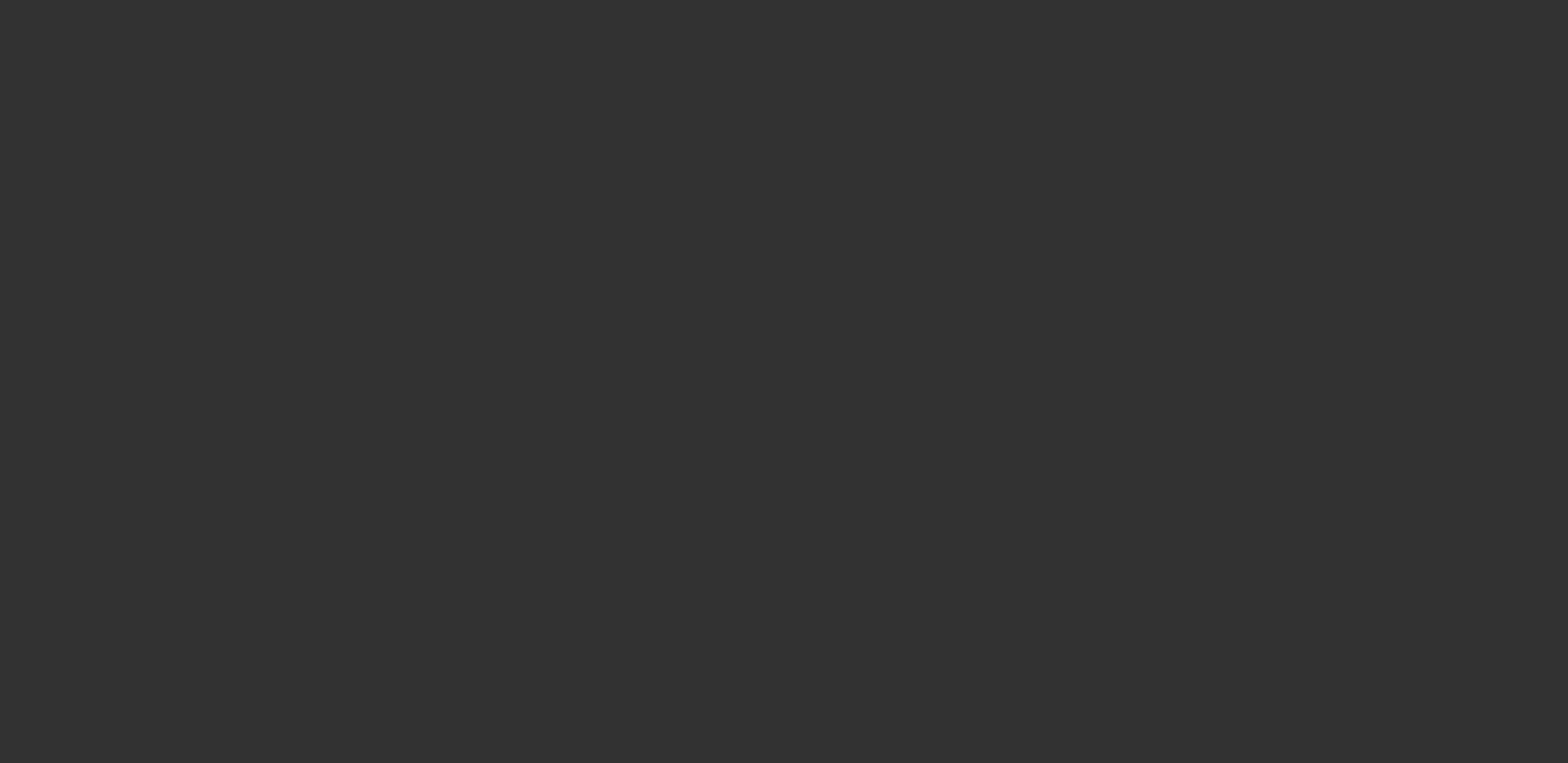
select select "3"
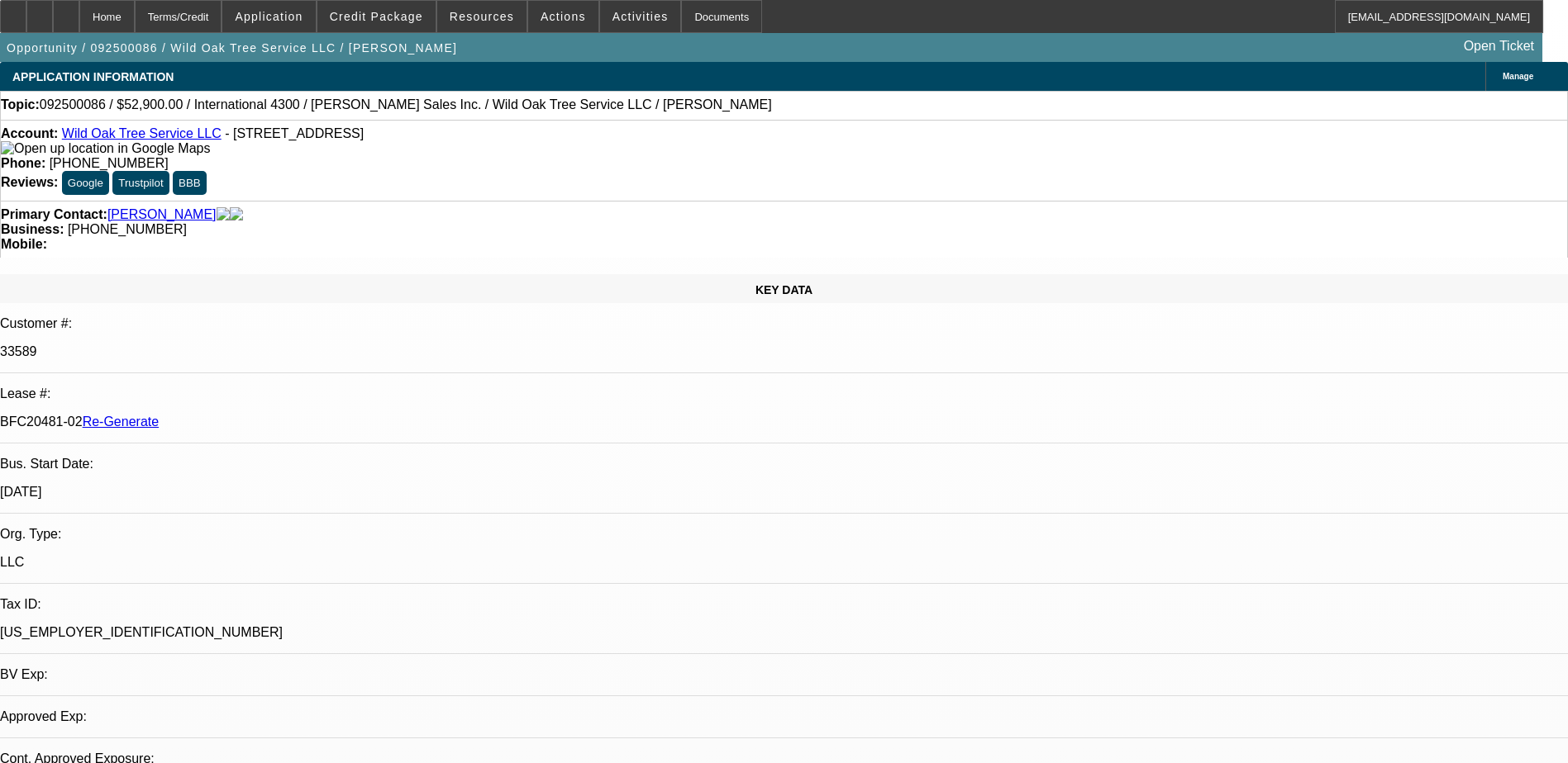
select select "0"
select select "2"
select select "0"
select select "6"
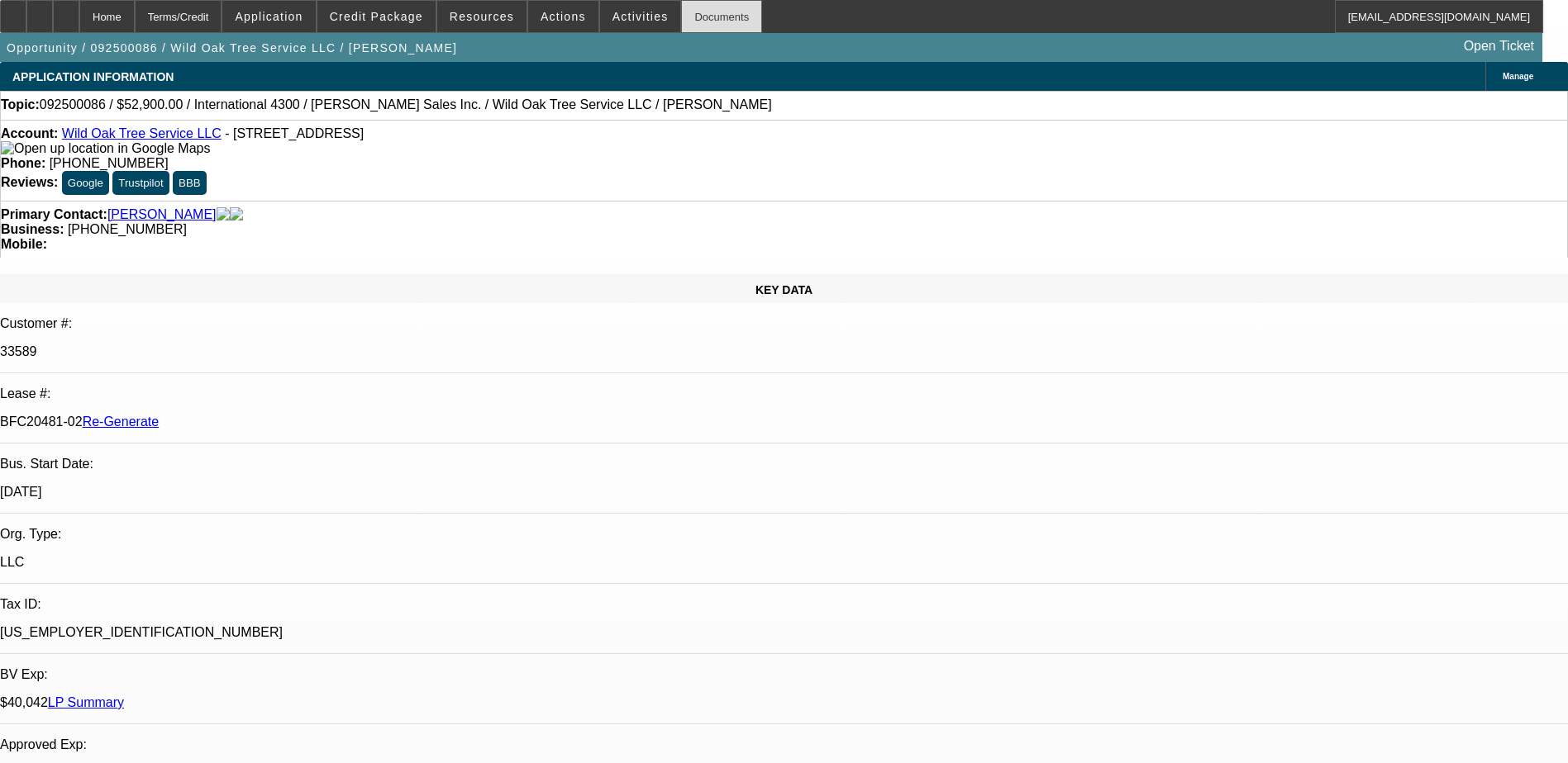
click at [683, 19] on div "Documents" at bounding box center [721, 16] width 81 height 33
click at [690, 20] on div "Documents" at bounding box center [721, 16] width 81 height 33
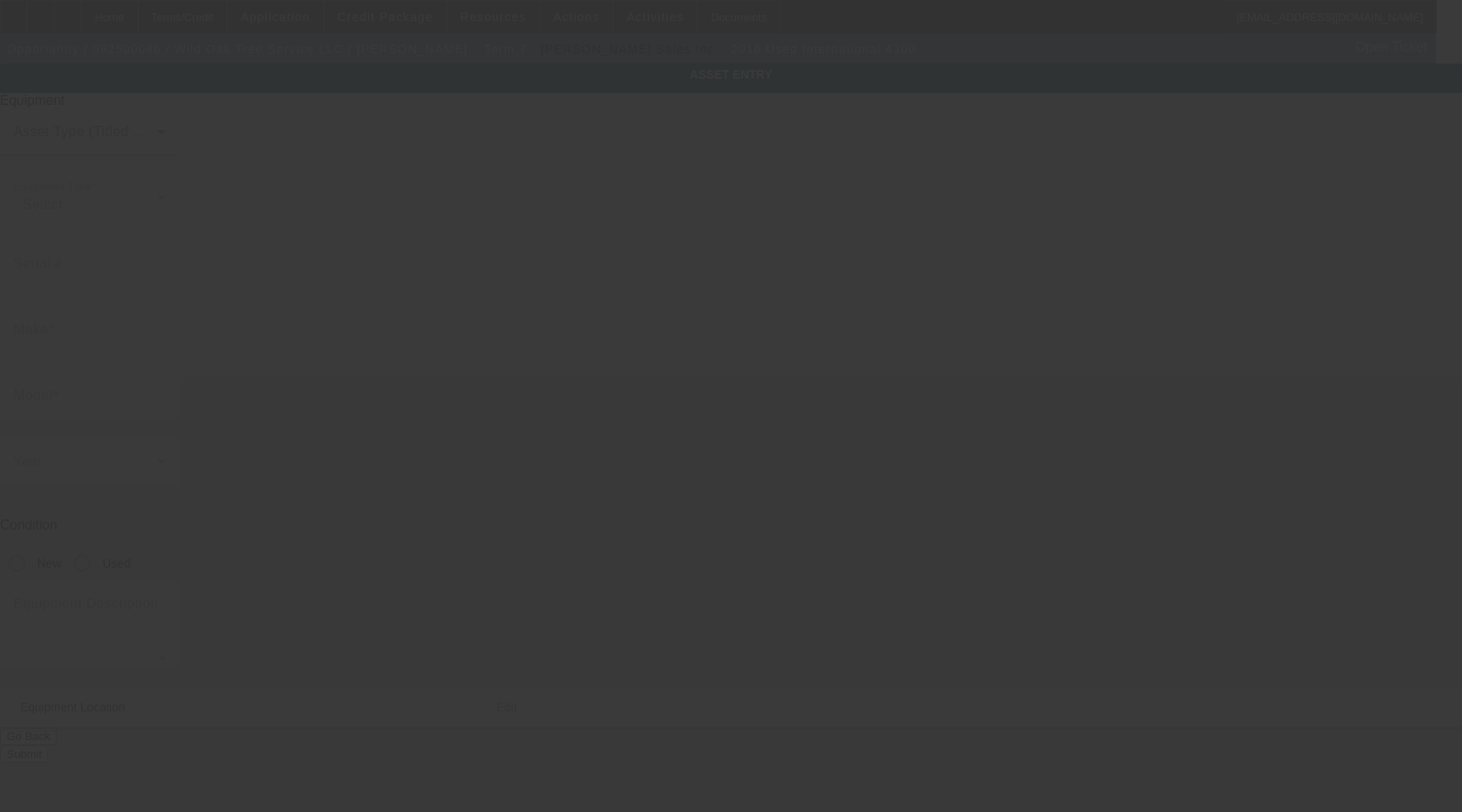
type input "1HTMMMMM7GH464217"
type input "international"
type input "4300"
radio input "true"
type textarea "with Chipper Body Includes All Accessories, Attachments and Options"
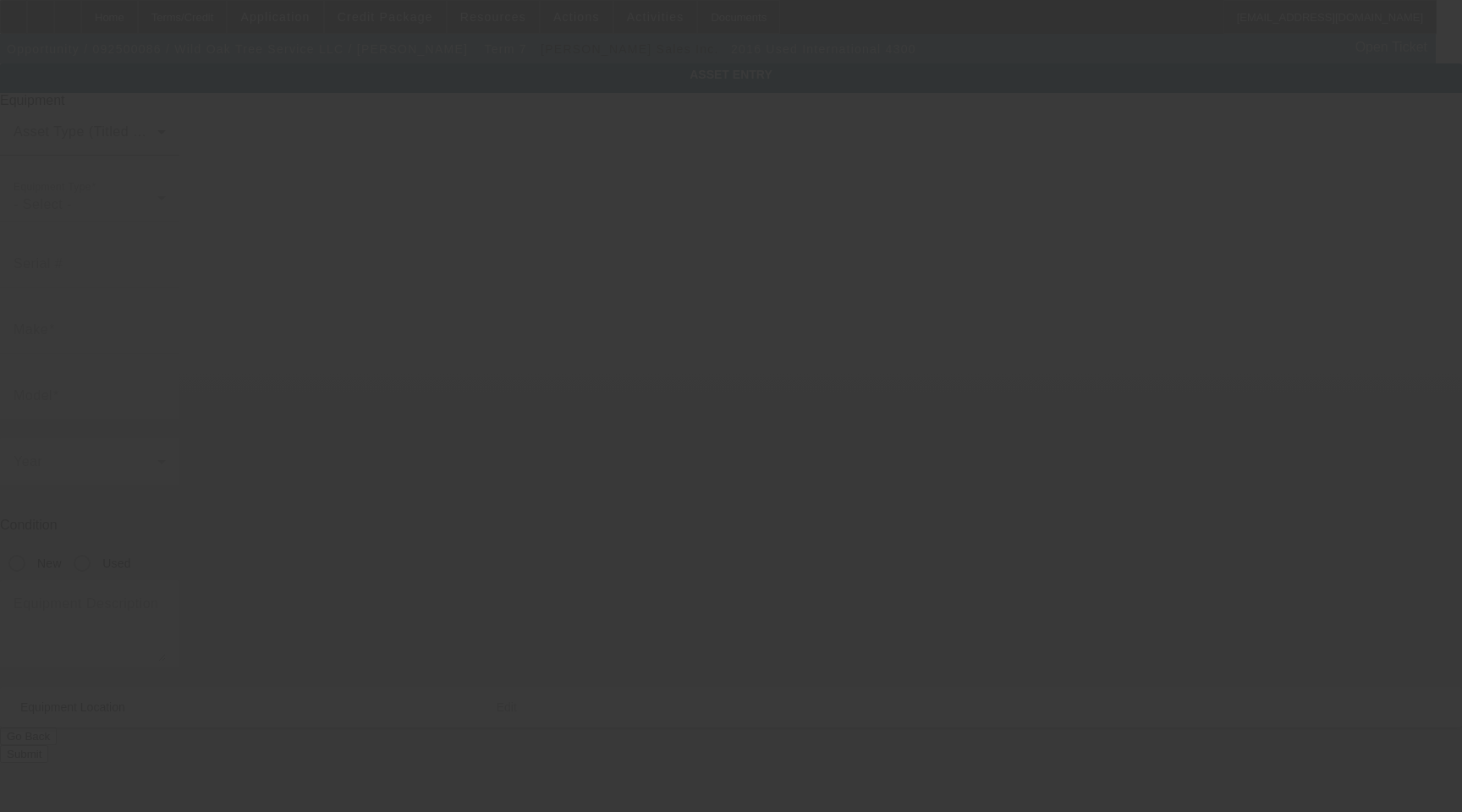
type input "4124 Houston Ln"
type input "Del Valle"
type input "78617"
type input "Travis"
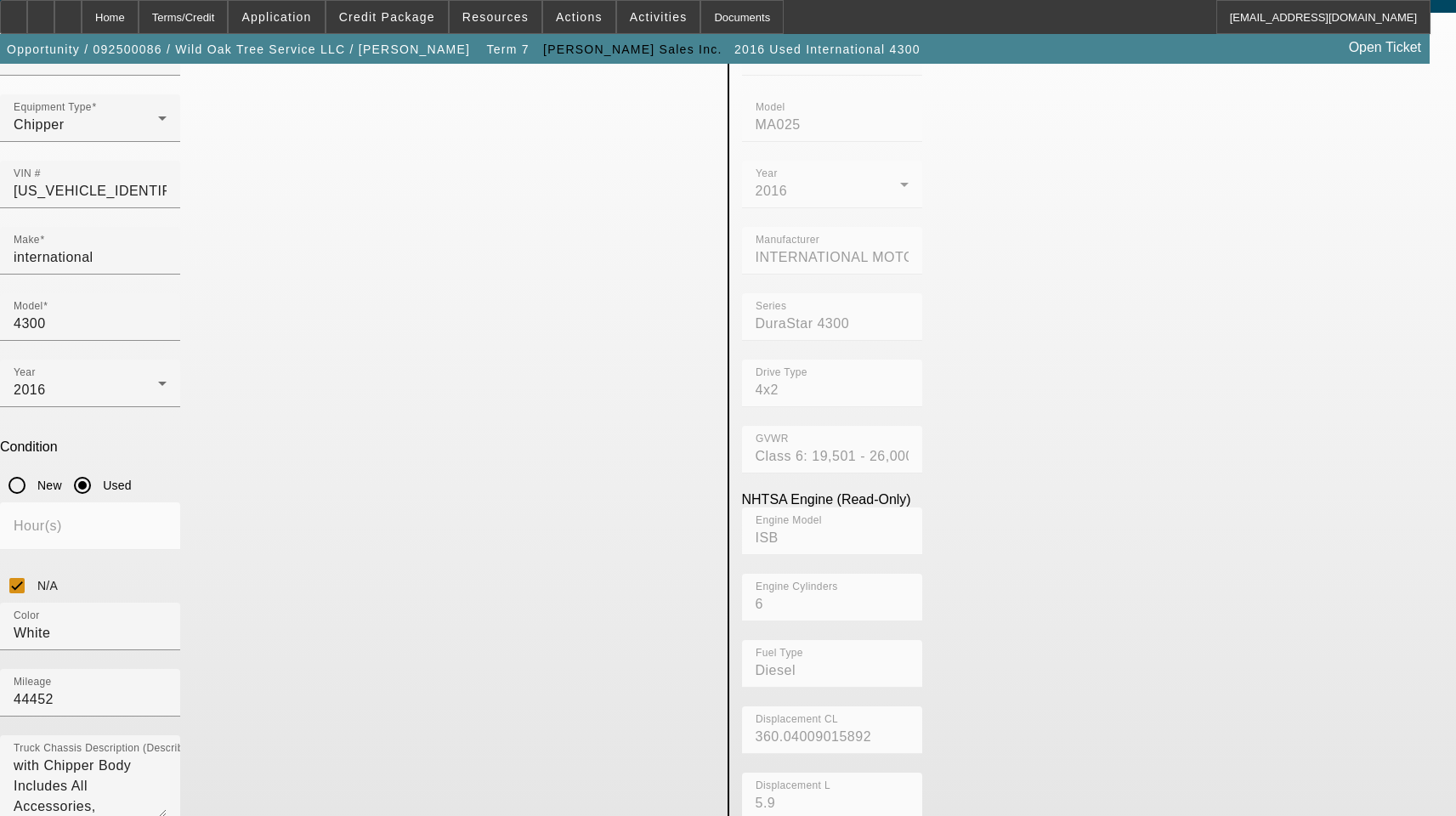
scroll to position [170, 0]
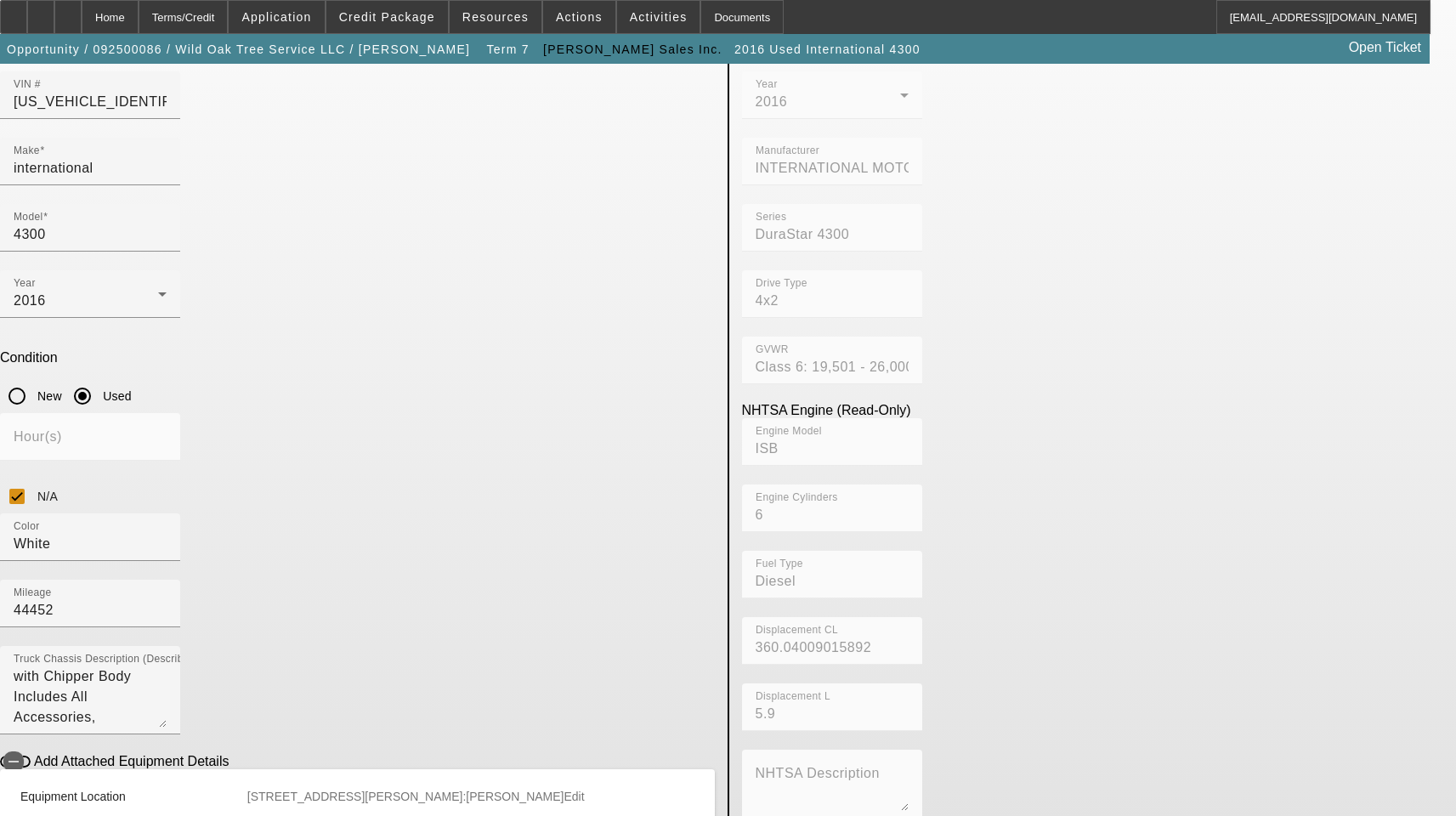
drag, startPoint x: 399, startPoint y: 612, endPoint x: 23, endPoint y: 607, distance: 376.0
click at [30, 610] on app-asset-collateral-manage "ASSET ENTRY Delete asset USER INPUT - CHASSIS Asset Type (Titled or Non-Titled)…" at bounding box center [728, 482] width 1456 height 1178
type input "1364 Rilling Rd"
type input "San Antonio"
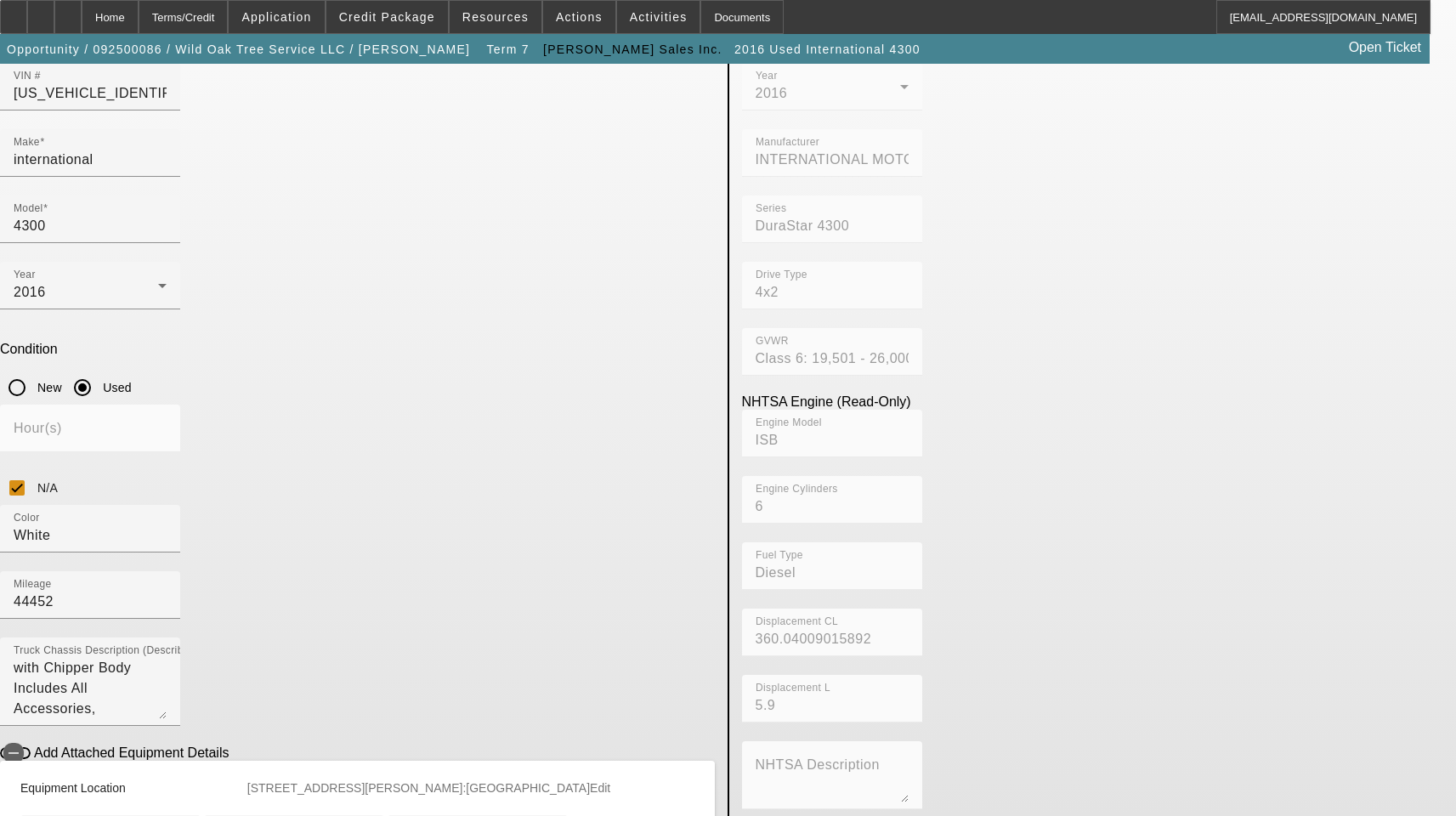
scroll to position [572, 0]
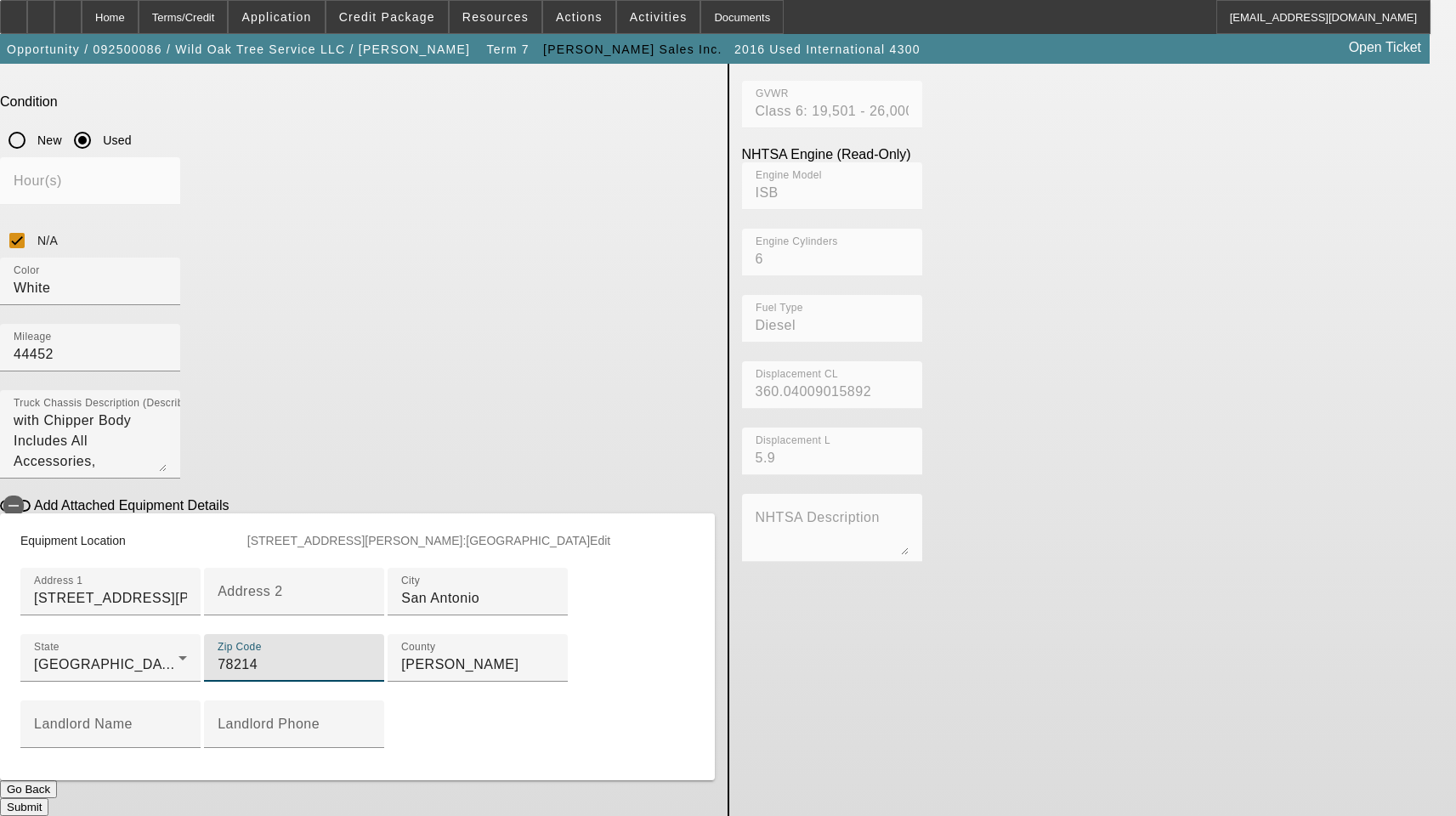
type input "78214"
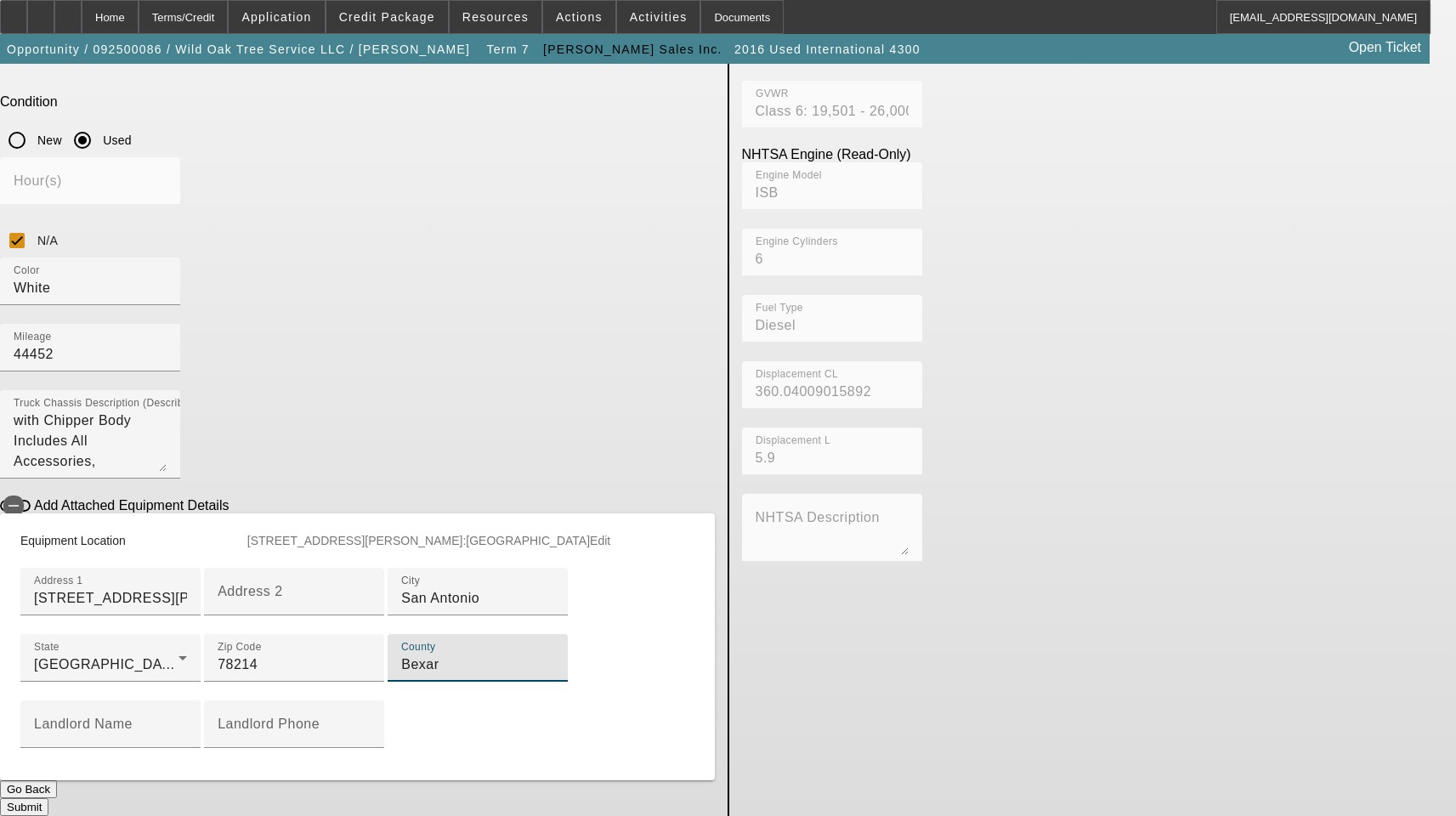
type input "Bexar"
click at [48, 799] on button "Submit" at bounding box center [24, 807] width 48 height 18
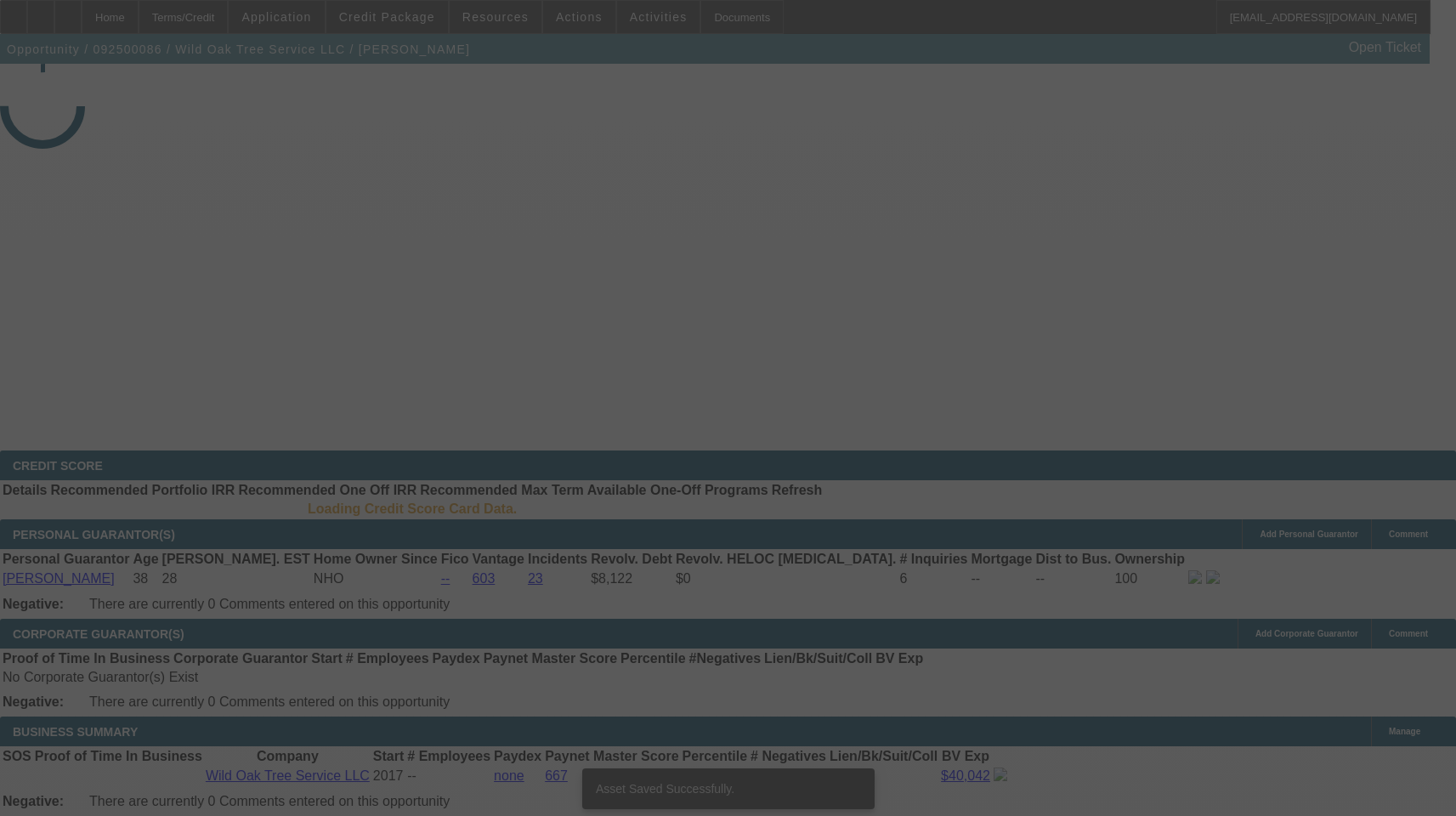
select select "3"
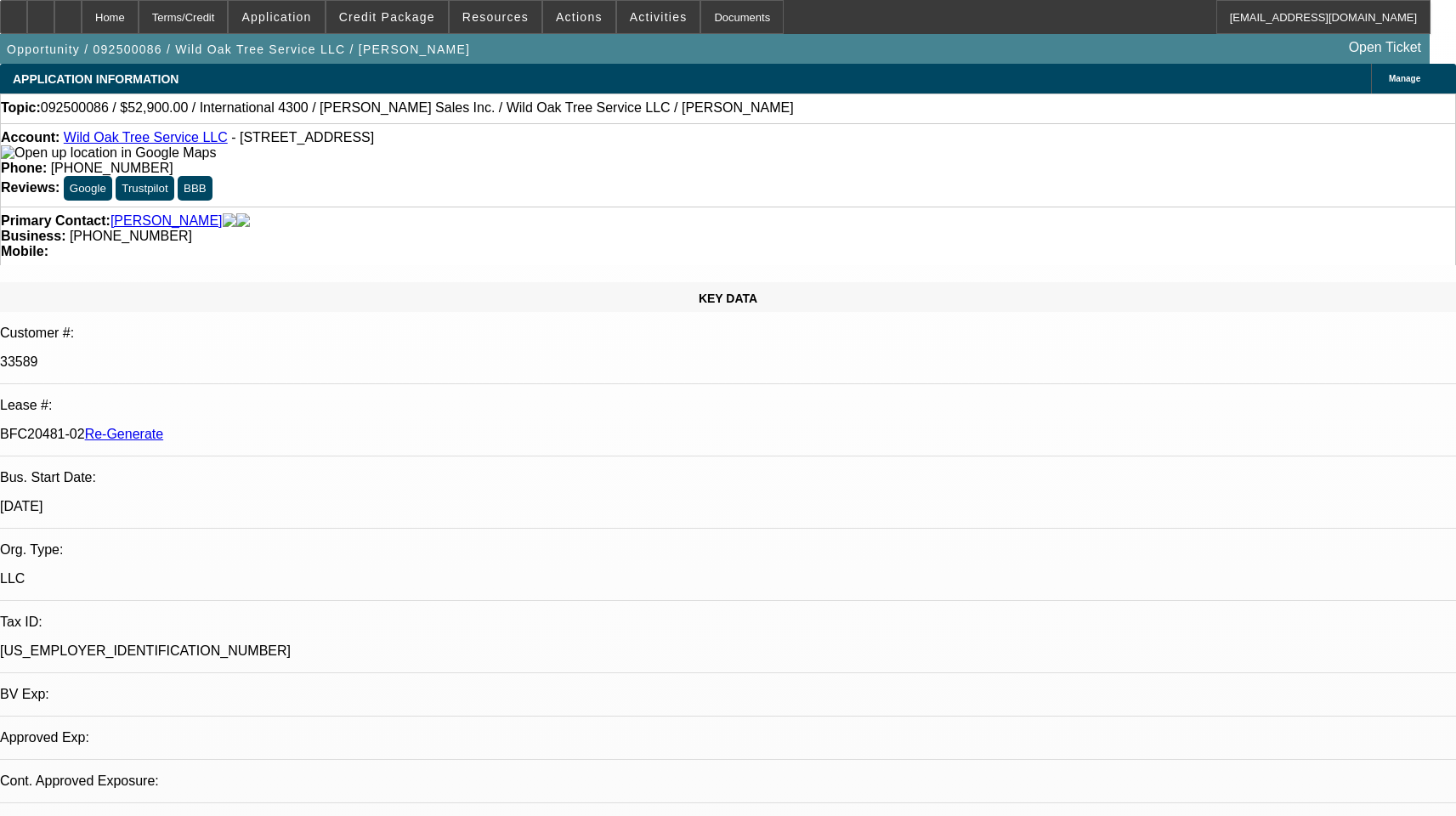
select select "0"
select select "2"
select select "0"
select select "1"
select select "2"
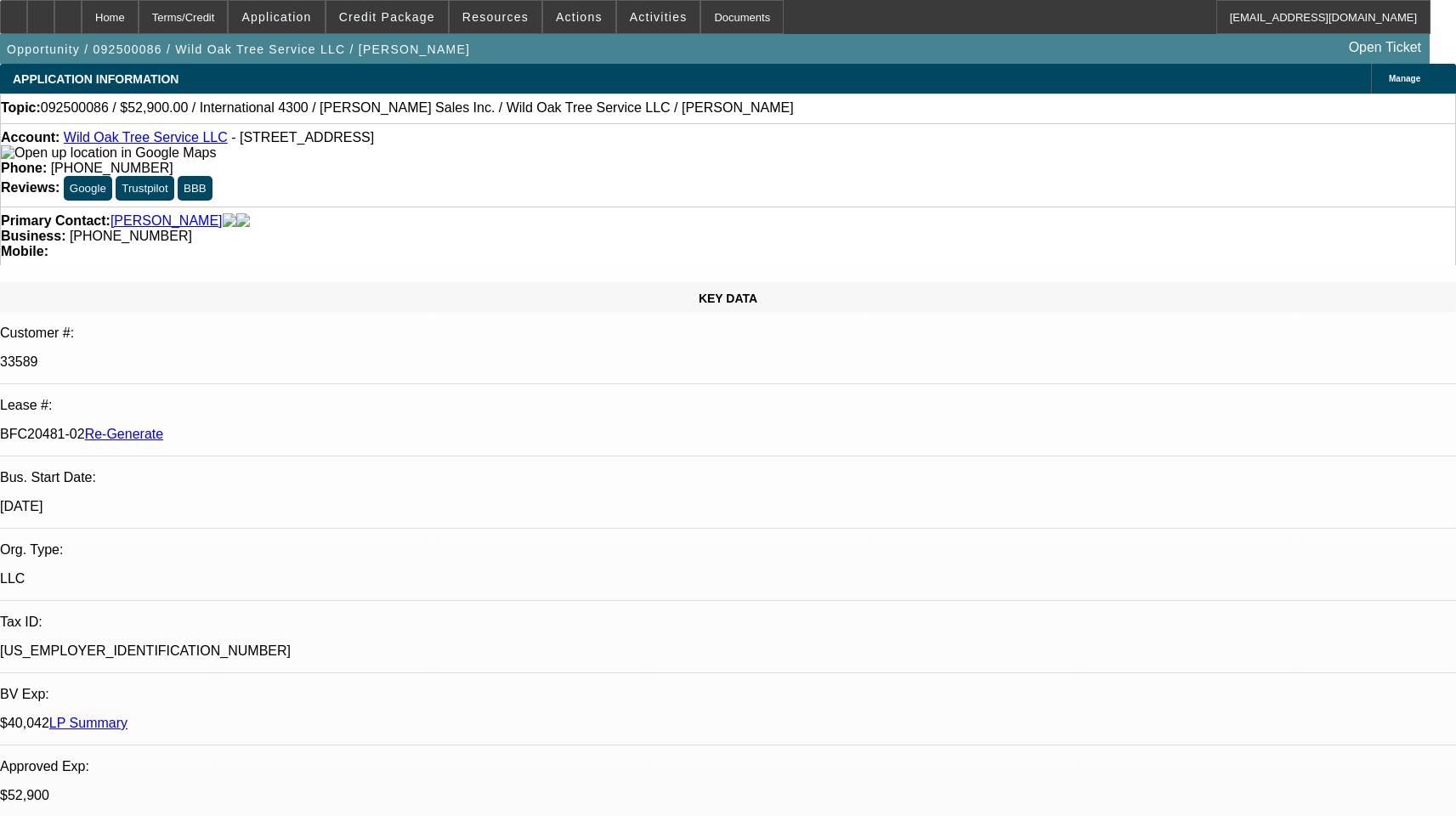
select select "6"
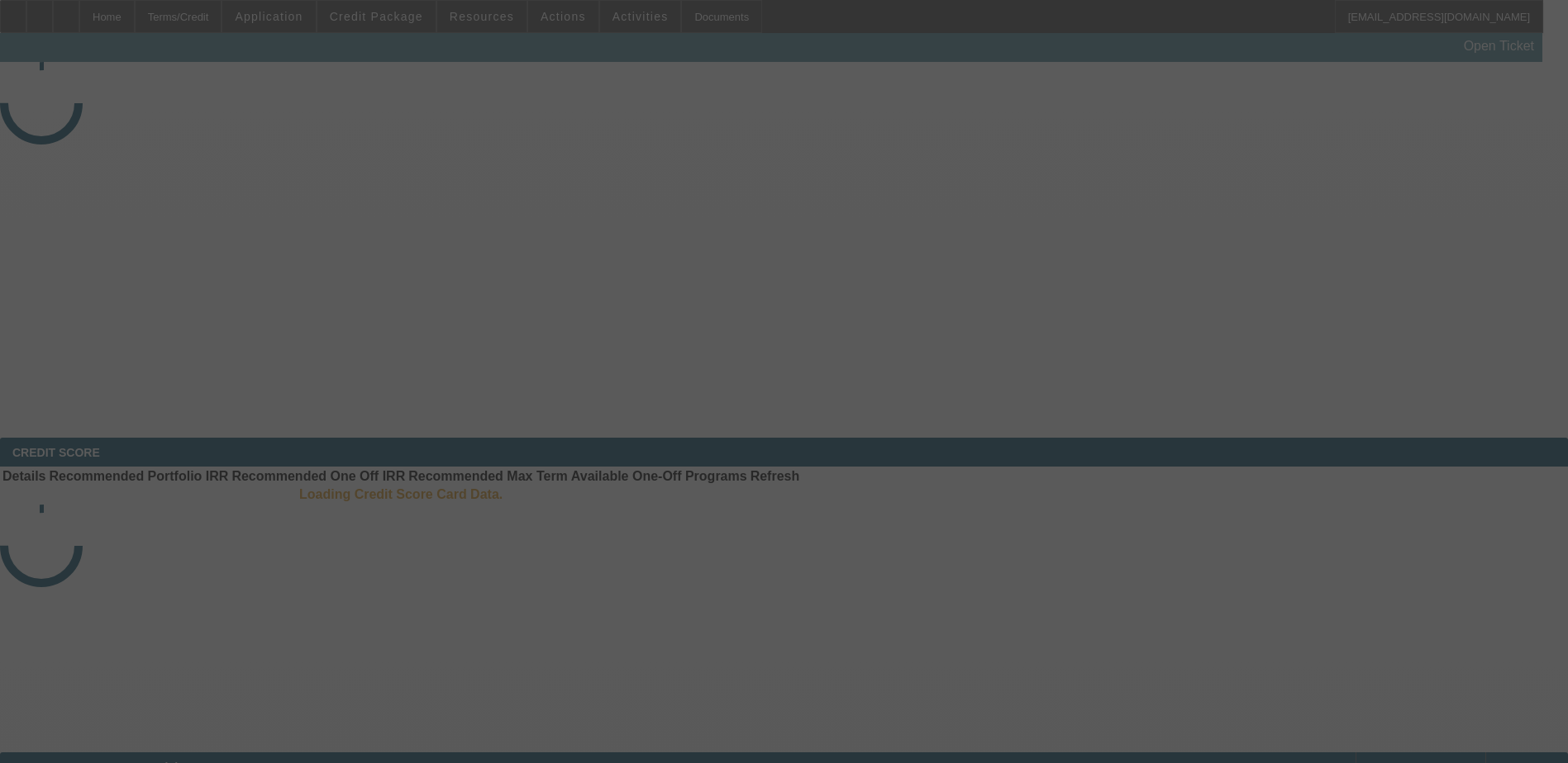
select select "4"
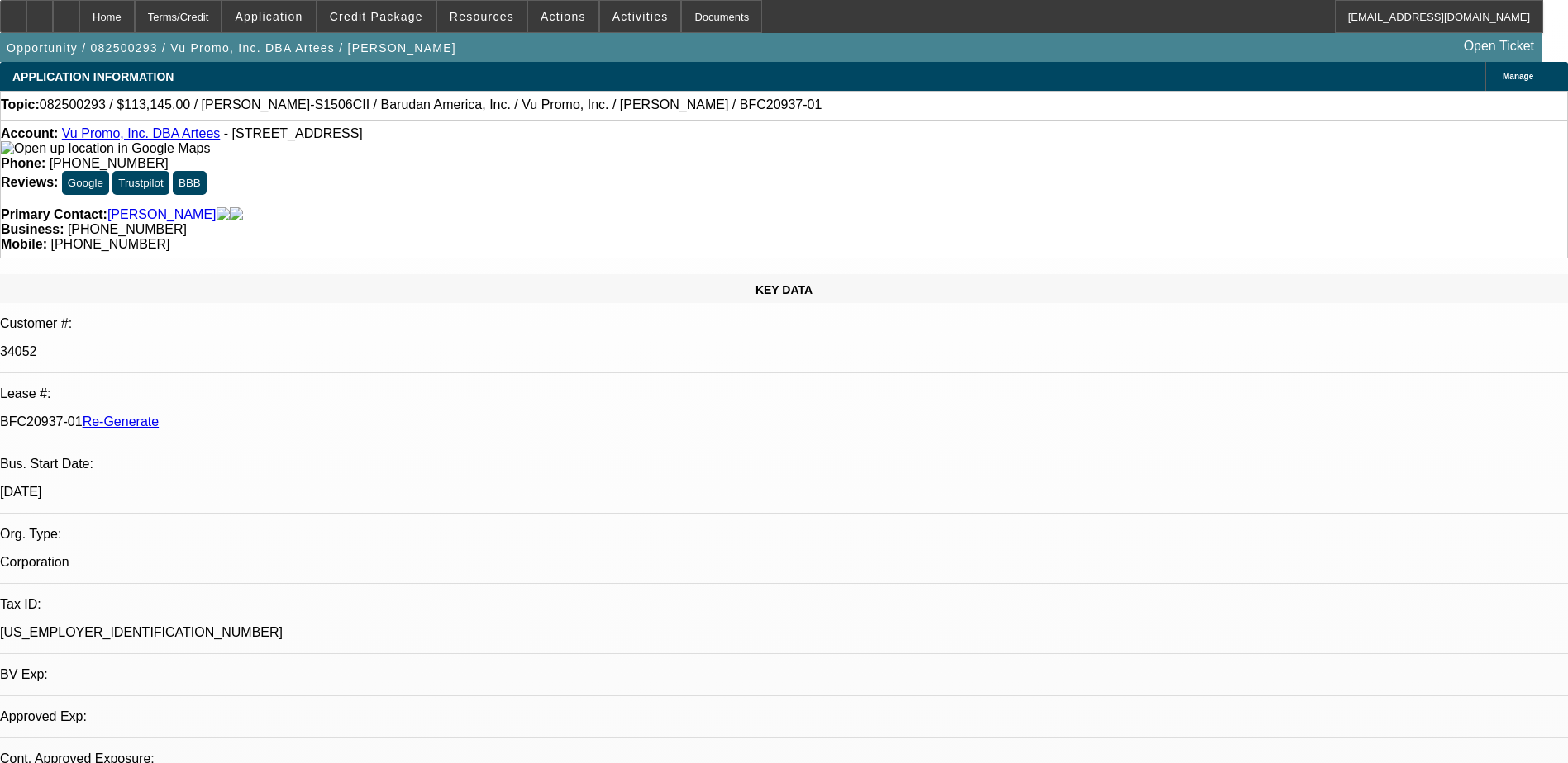
select select "0"
select select "2"
select select "0.1"
select select "1"
select select "2"
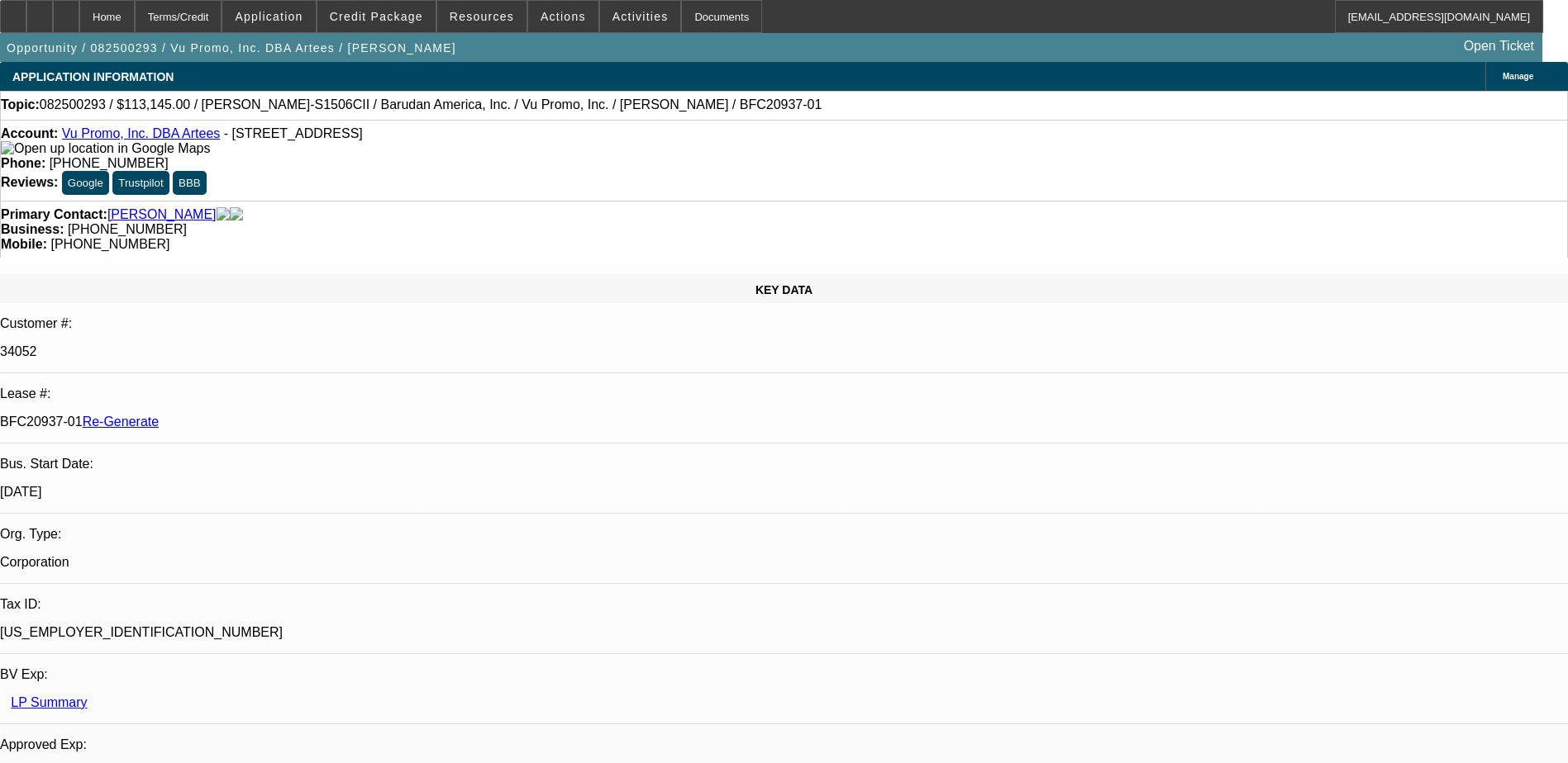
select select "4"
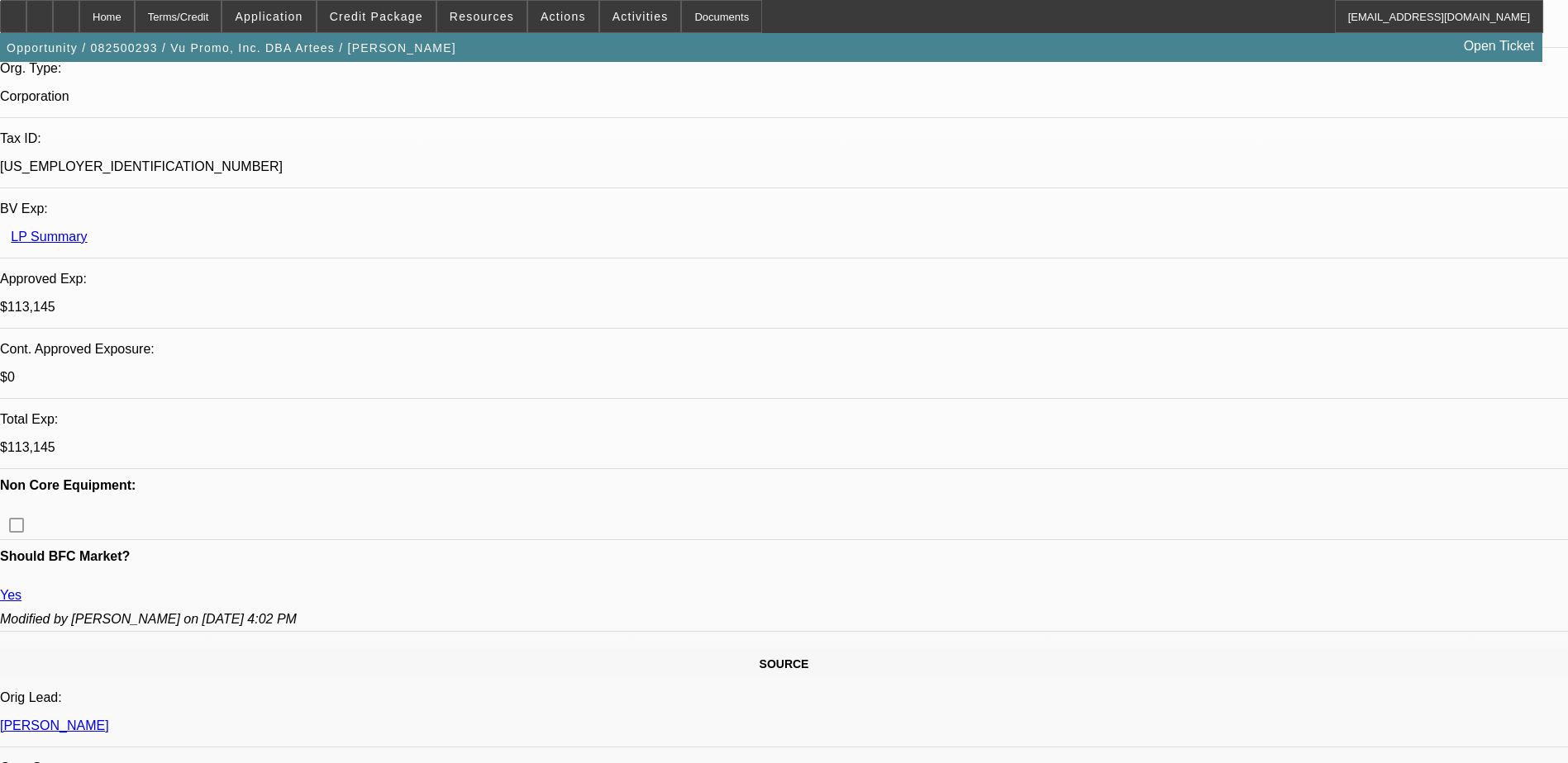
scroll to position [495, 0]
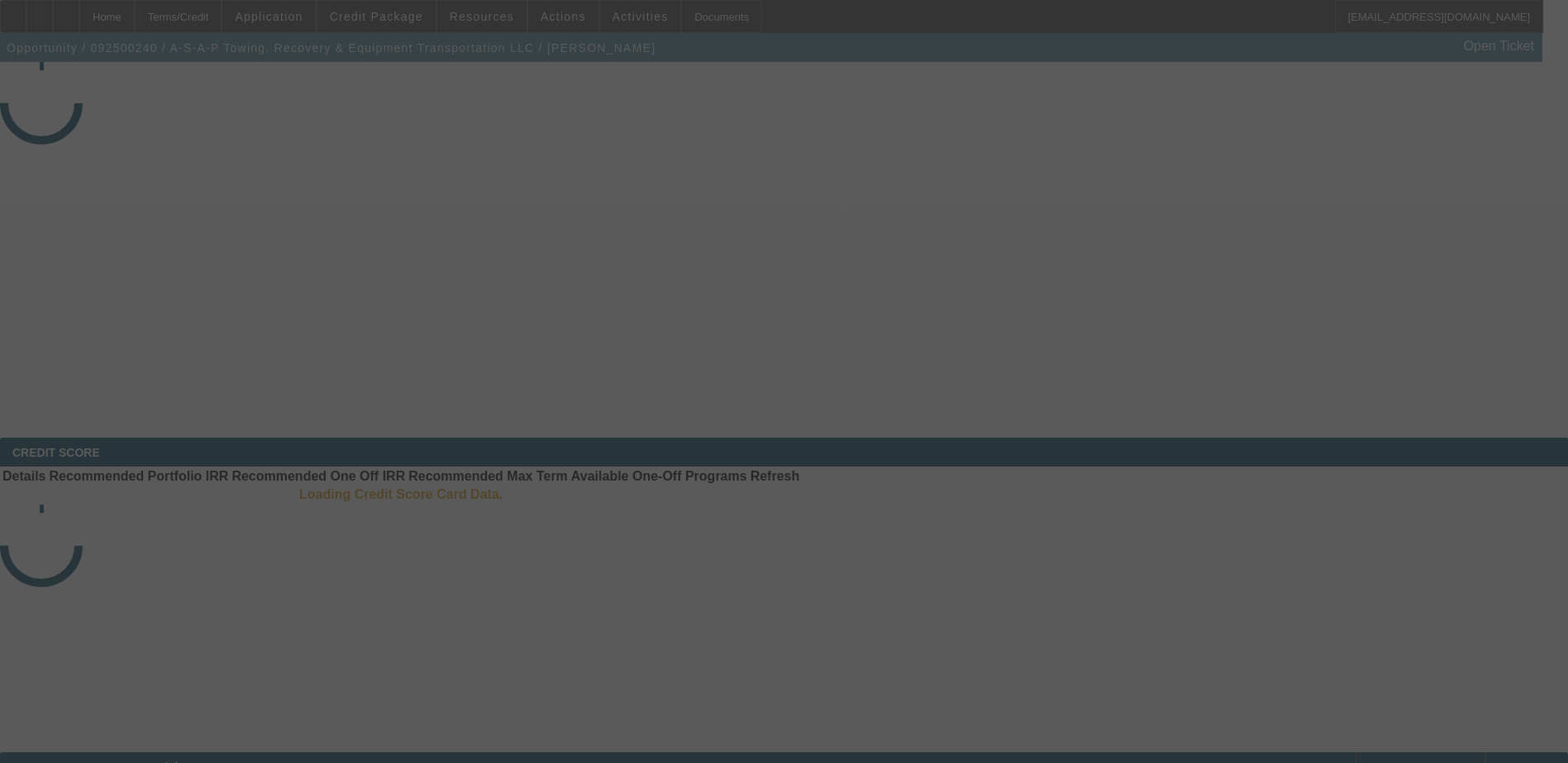
select select "3"
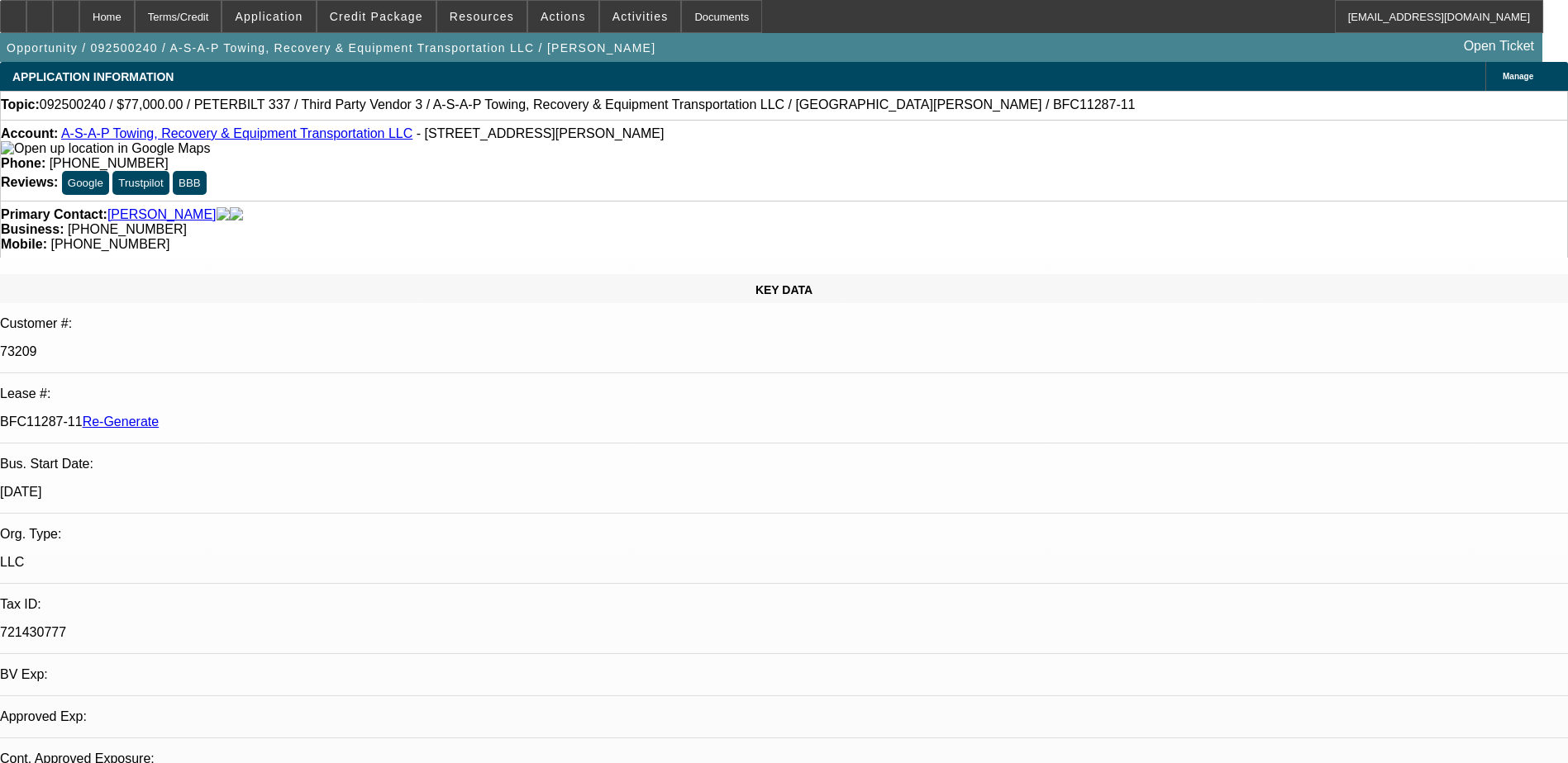
select select "0"
select select "1"
select select "3"
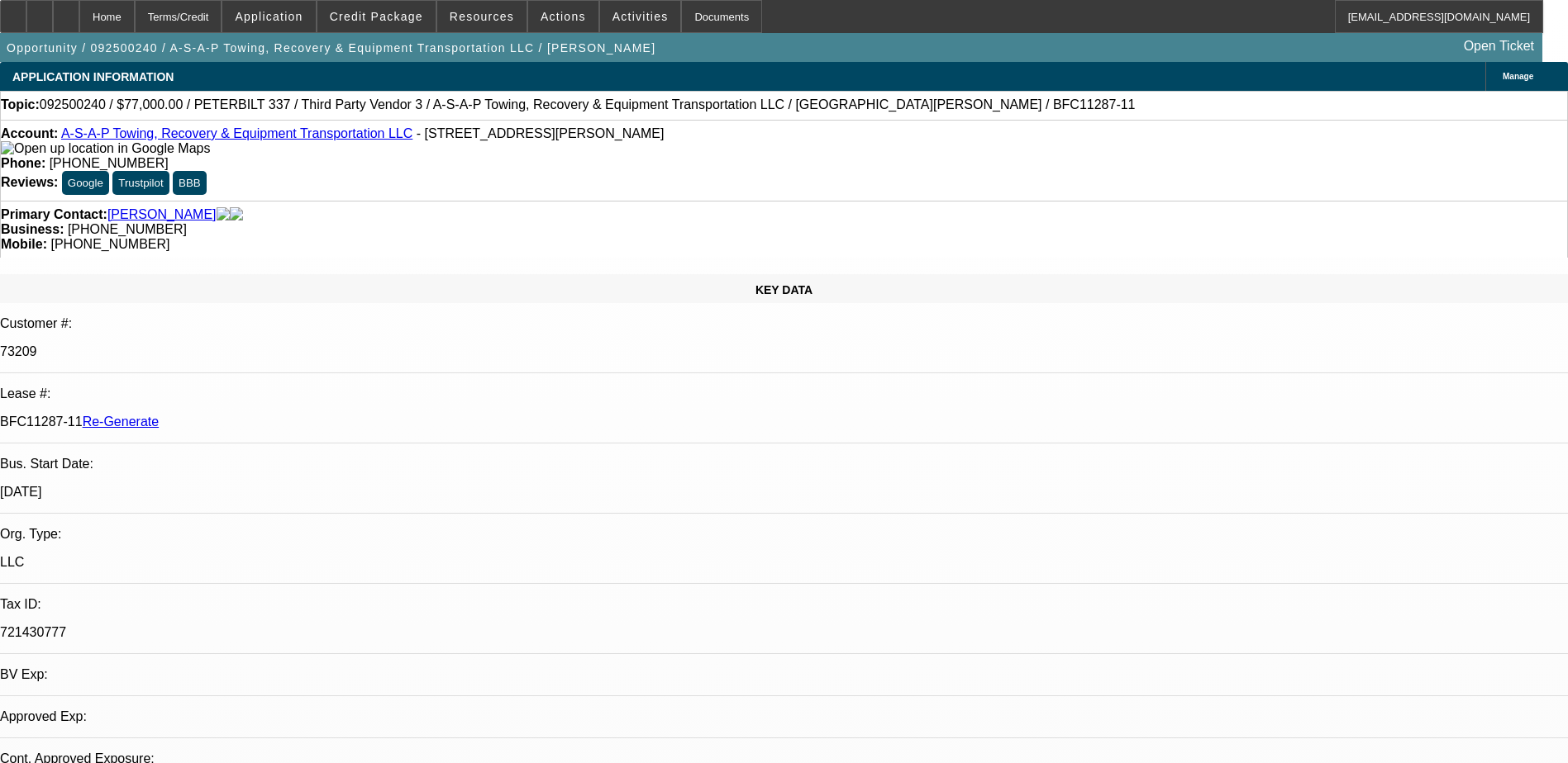
select select "6"
